Goal: Task Accomplishment & Management: Manage account settings

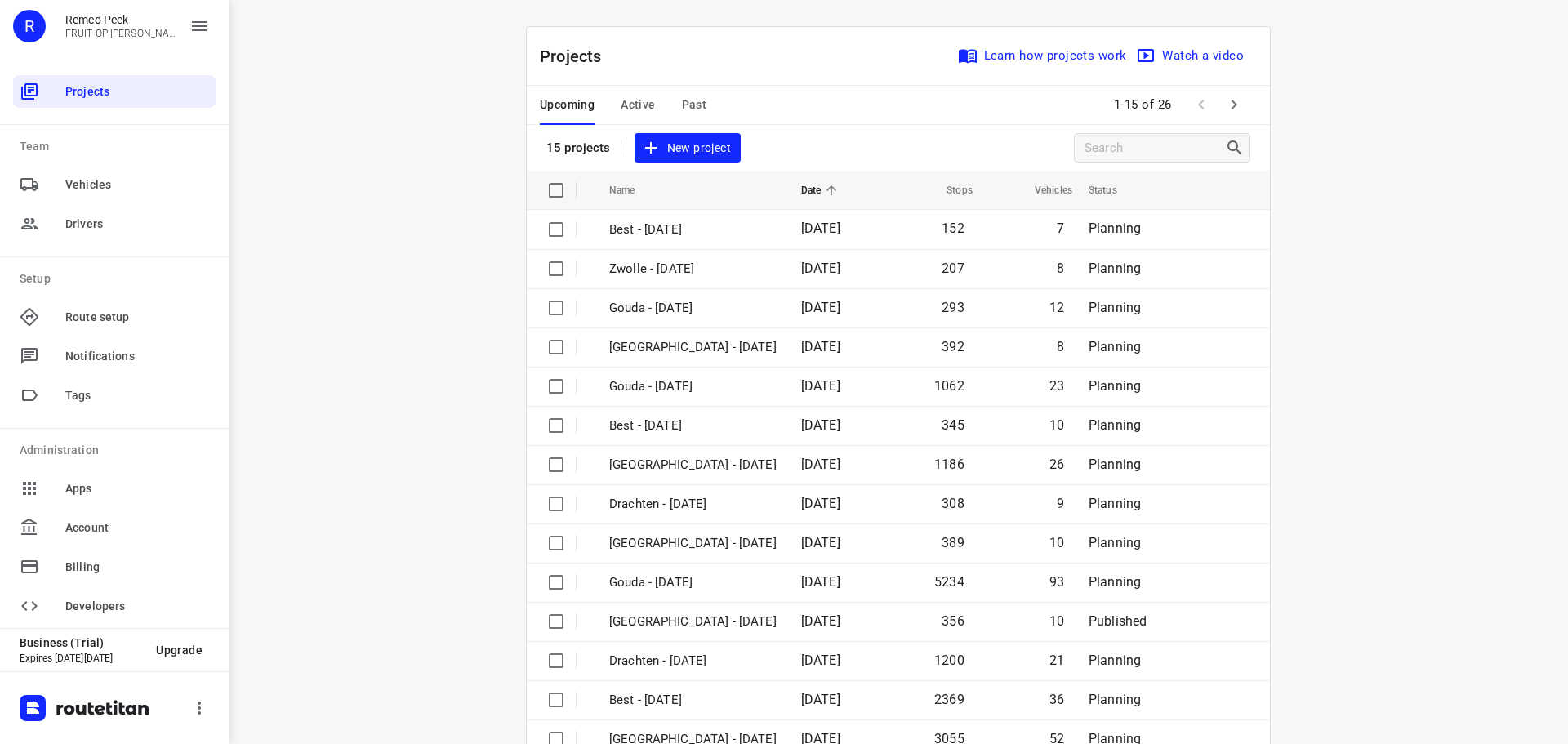
click at [637, 99] on span "Active" at bounding box center [638, 105] width 34 height 21
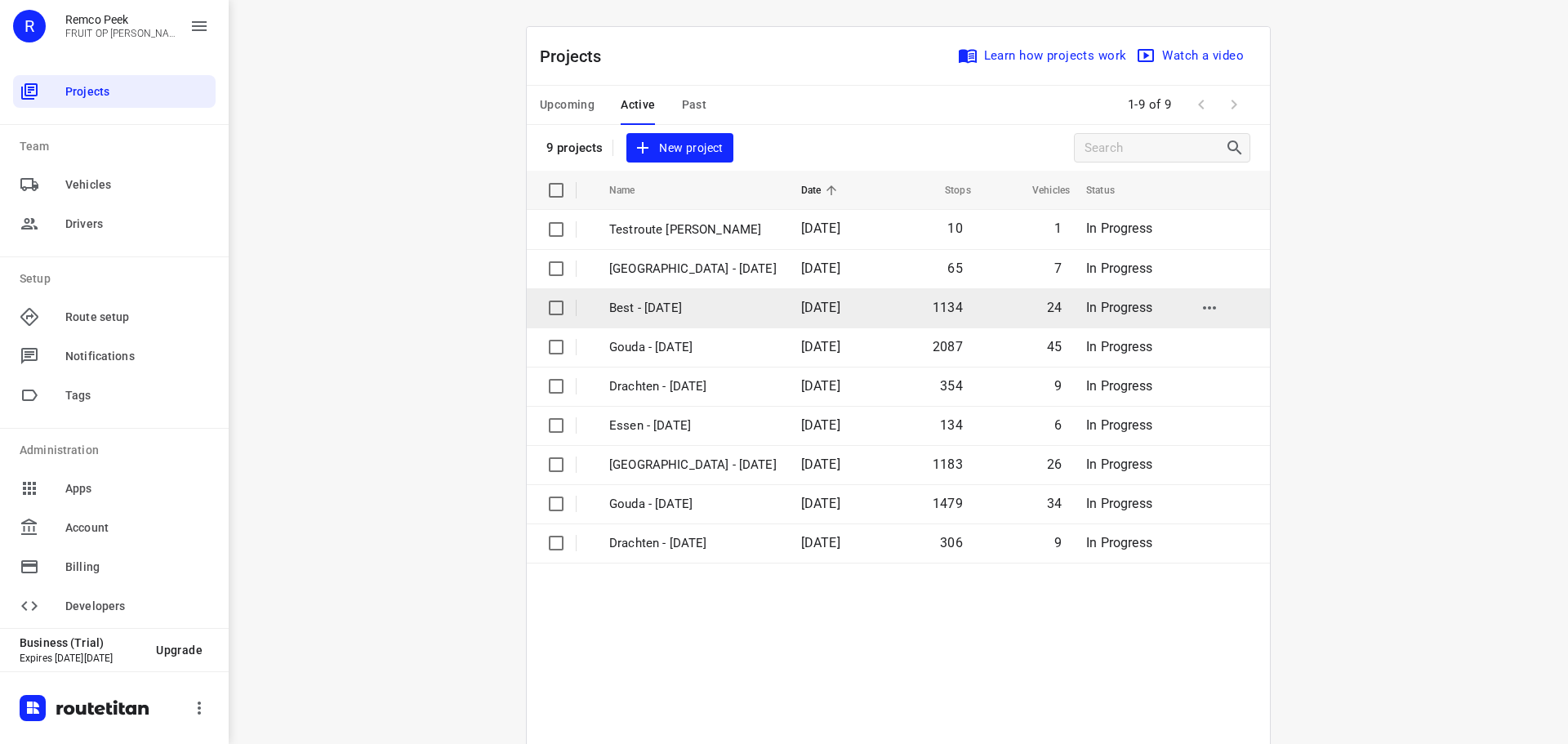
click at [671, 309] on p "Best - [DATE]" at bounding box center [692, 308] width 167 height 19
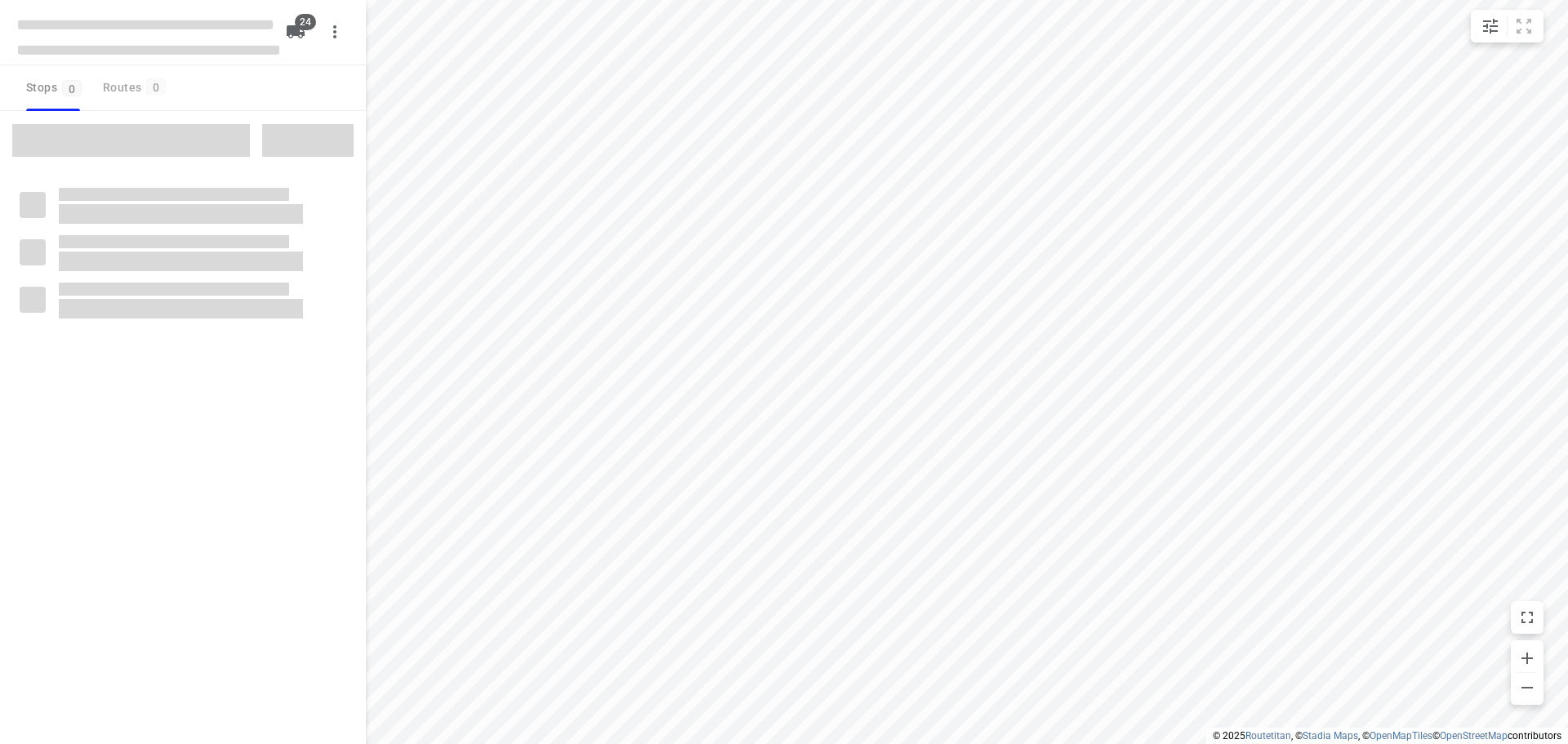
checkbox input "true"
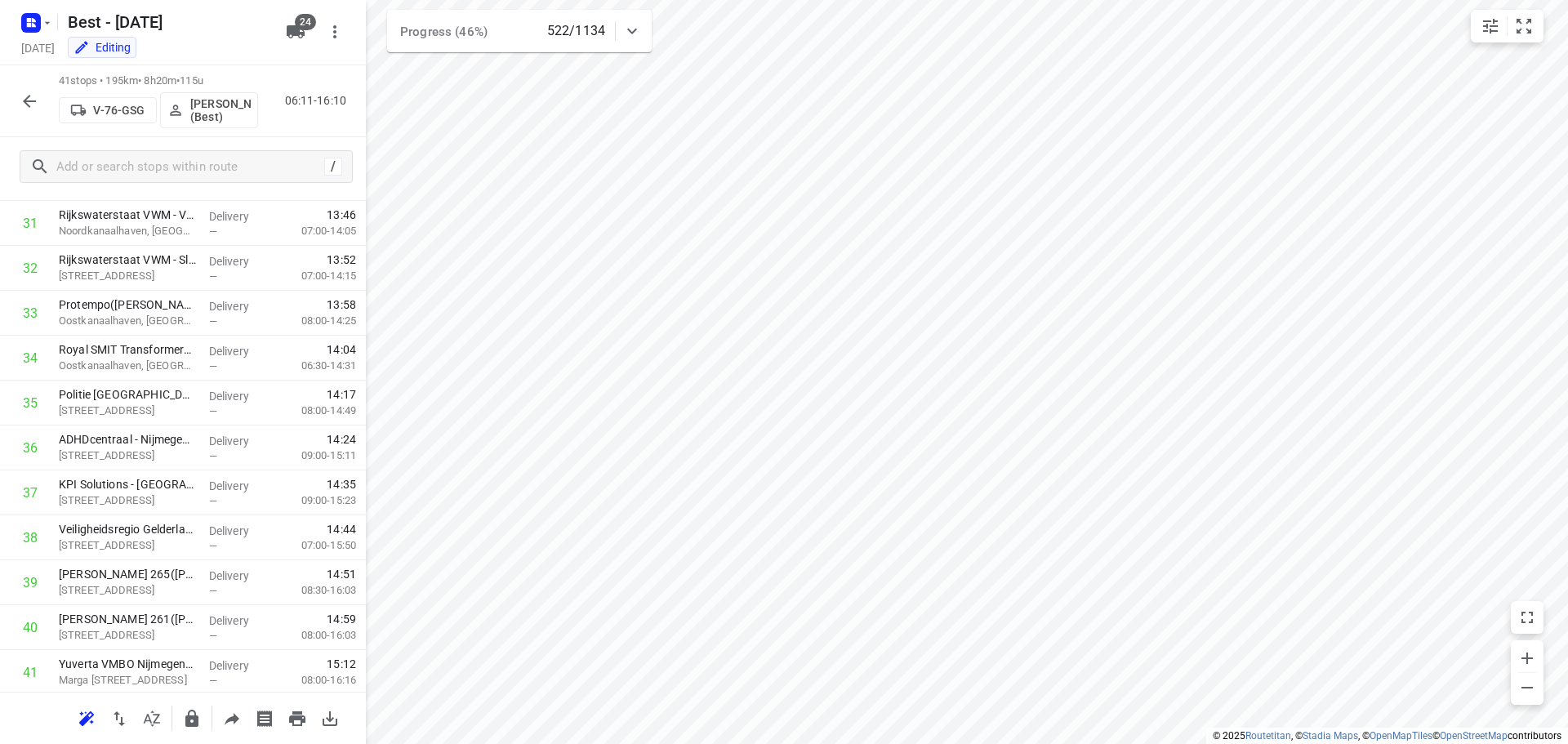
scroll to position [1473, 0]
click at [23, 97] on icon "button" at bounding box center [30, 101] width 20 height 20
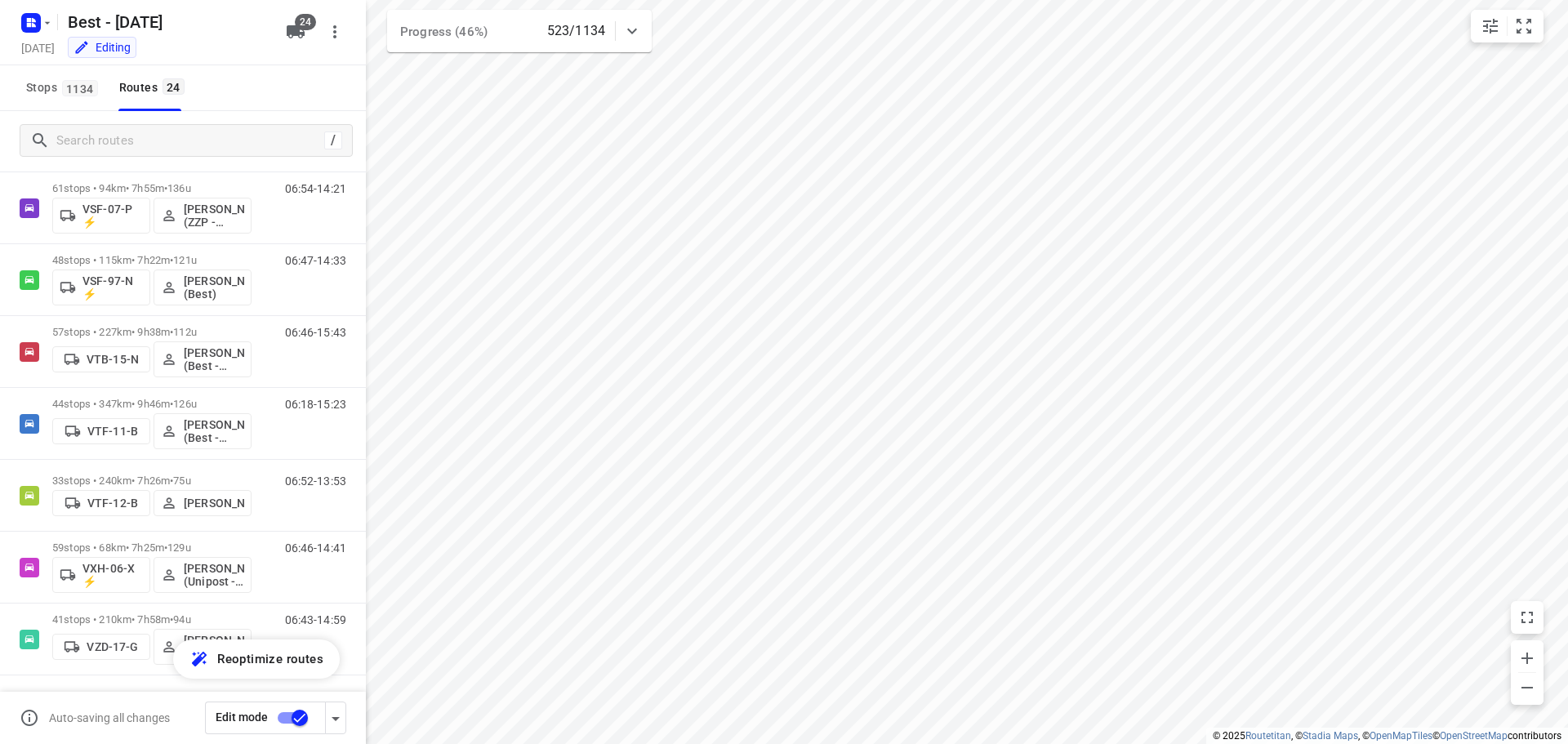
scroll to position [0, 0]
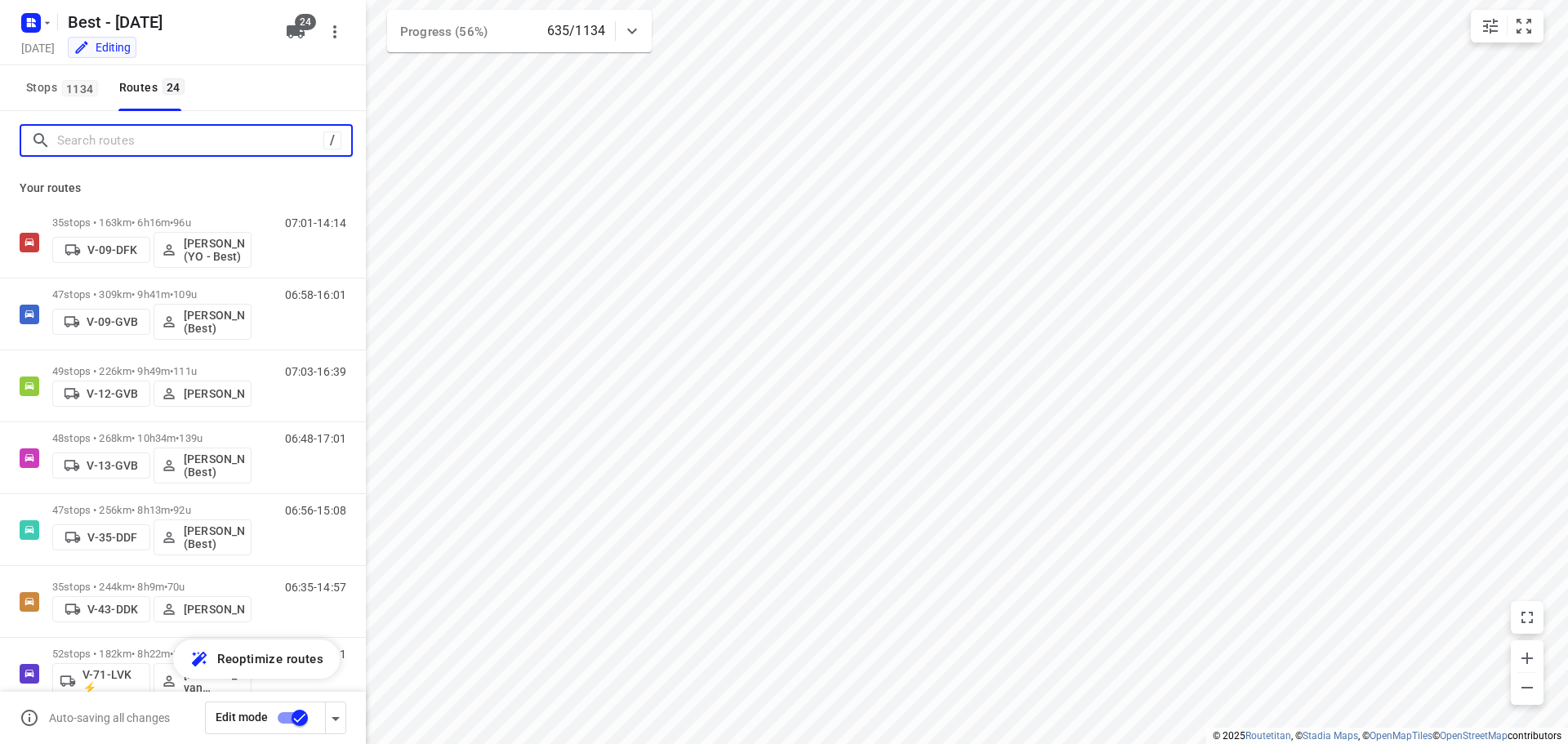
click at [111, 140] on input "Search routes" at bounding box center [190, 141] width 267 height 25
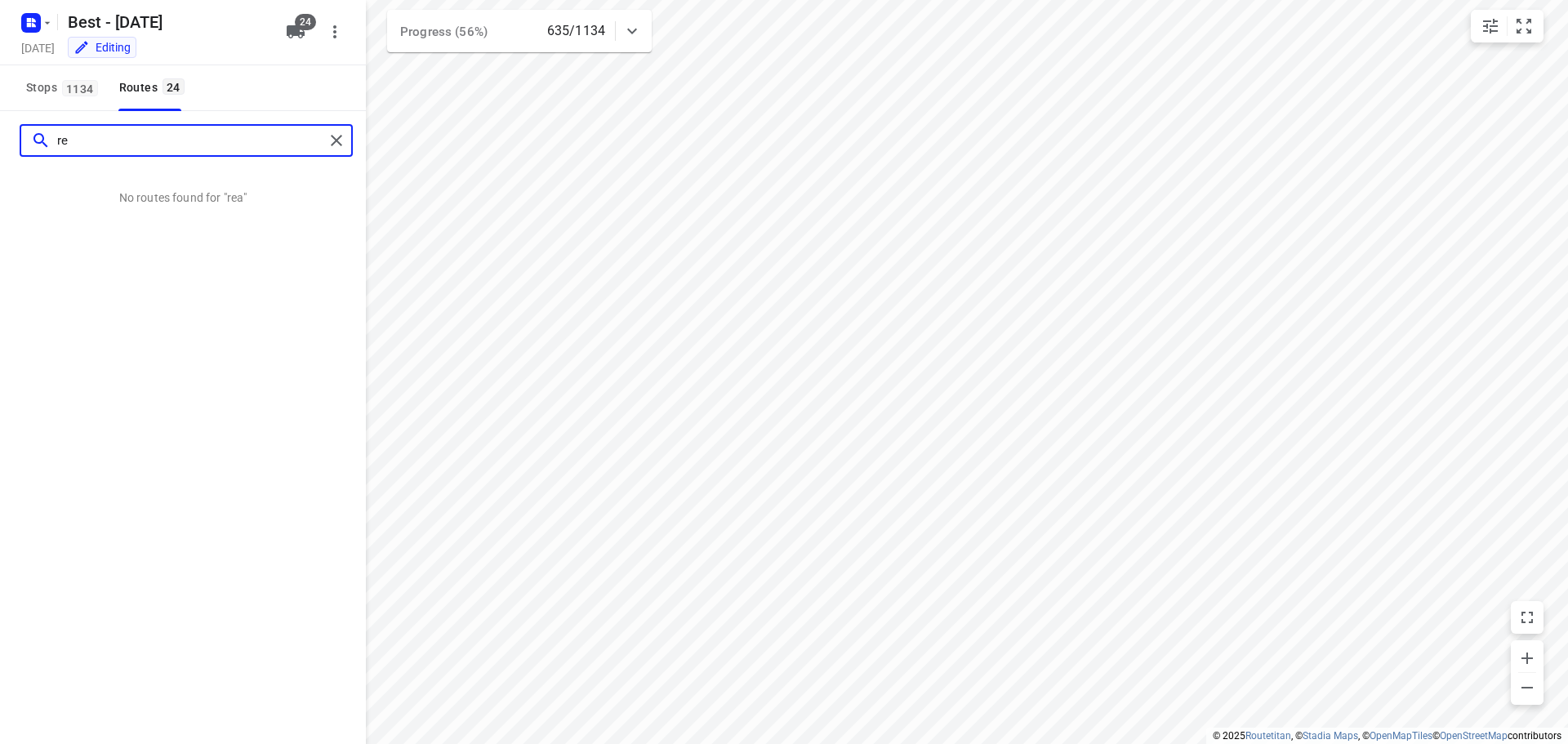
type input "r"
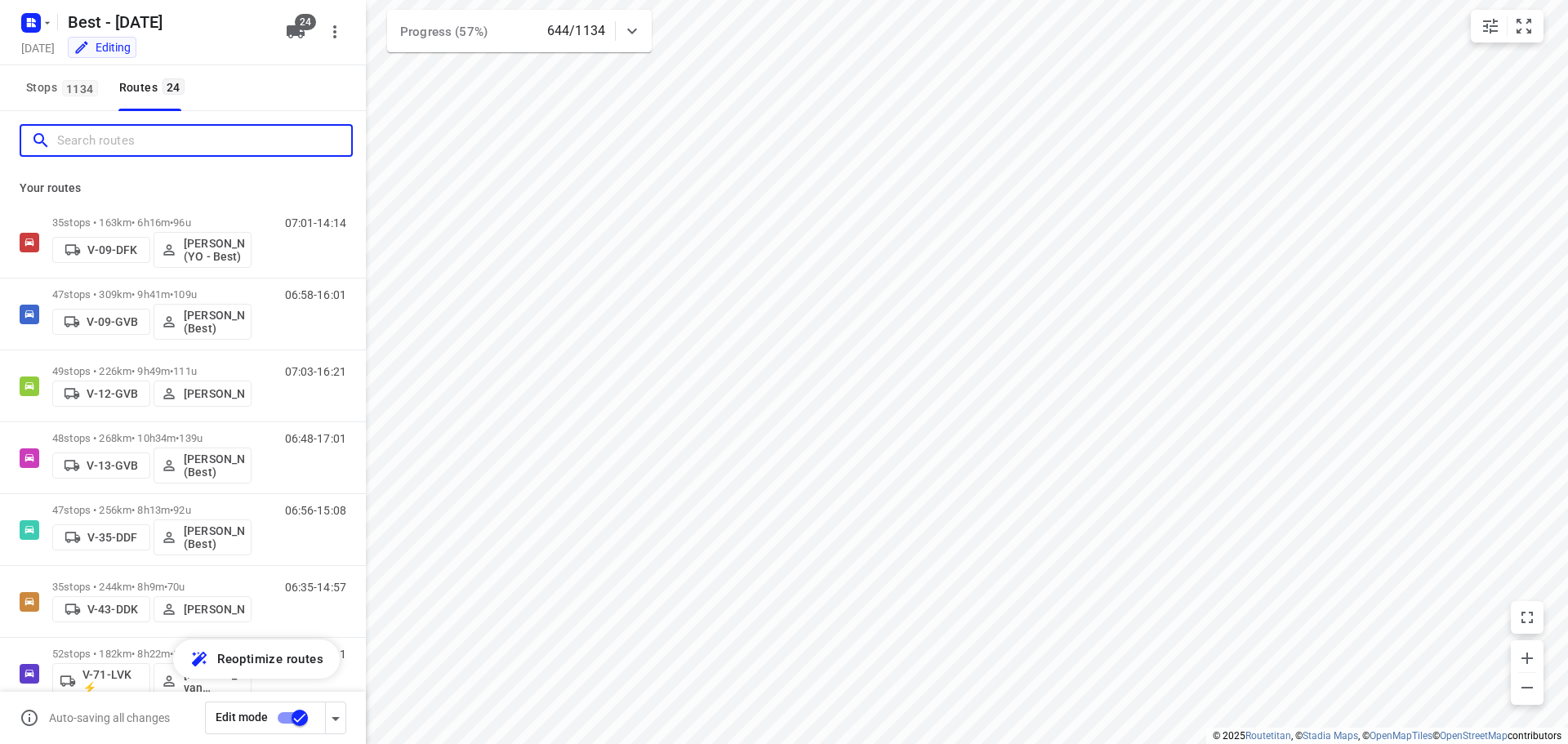
click at [169, 145] on input "Search routes" at bounding box center [203, 141] width 294 height 25
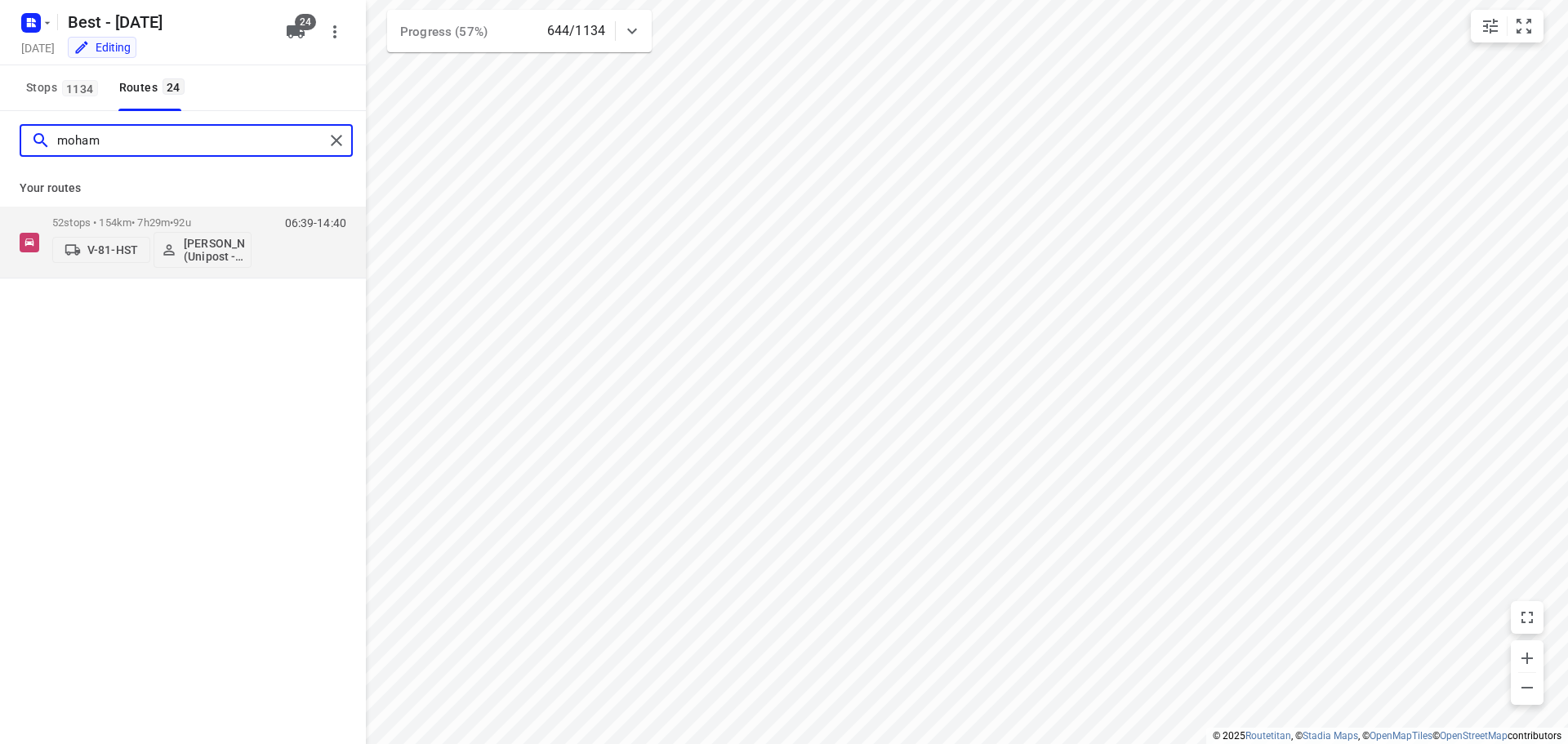
drag, startPoint x: 143, startPoint y: 132, endPoint x: 7, endPoint y: 132, distance: 136.0
click at [58, 132] on input "moham" at bounding box center [190, 141] width 267 height 25
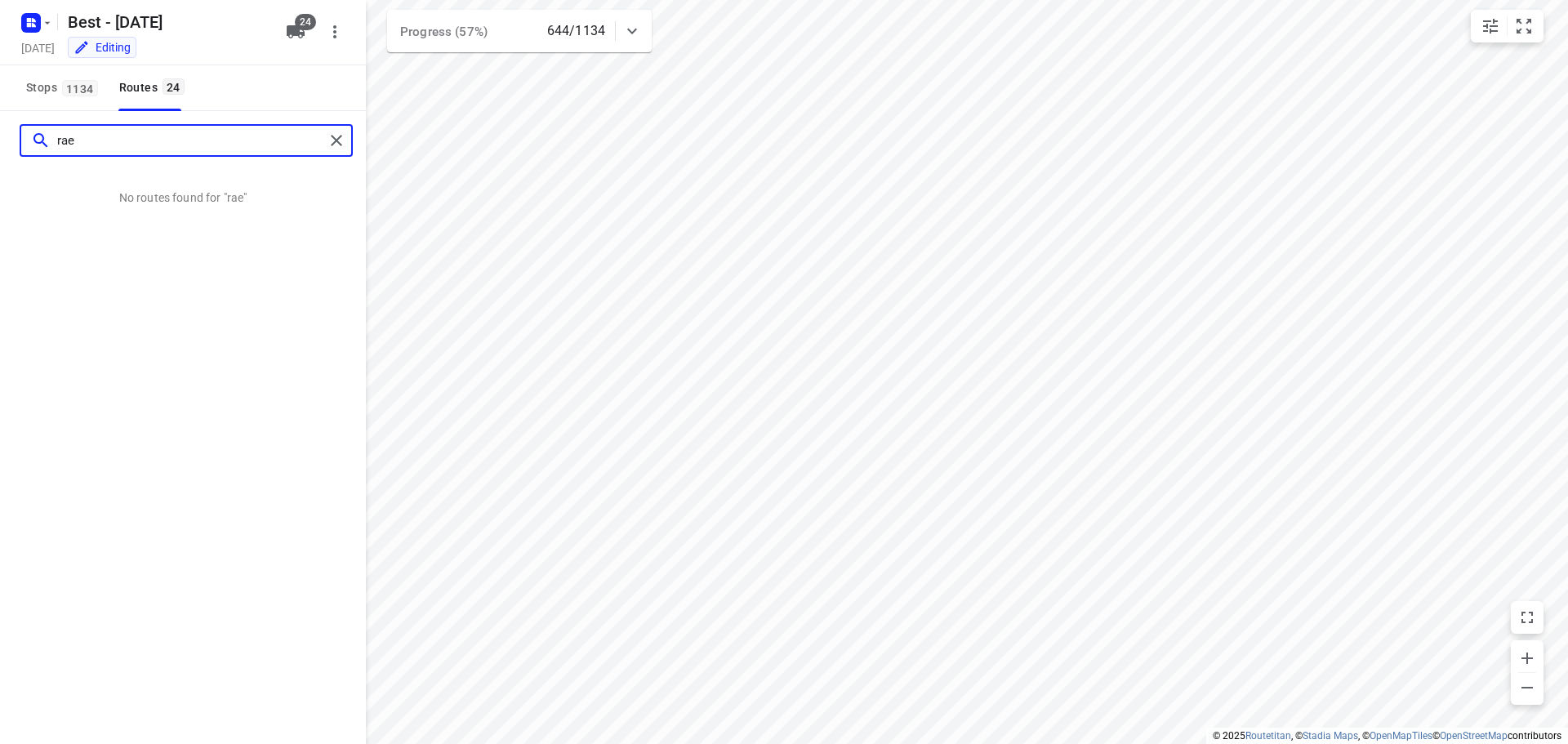
type input "raed"
